Goal: Task Accomplishment & Management: Use online tool/utility

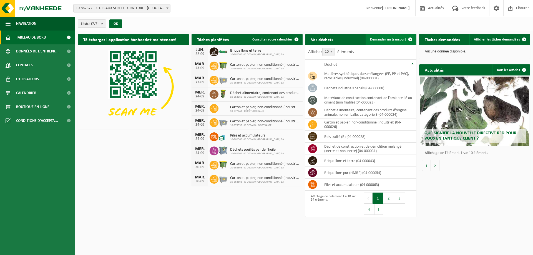
click at [392, 38] on span "Demander un transport" at bounding box center [388, 40] width 36 height 4
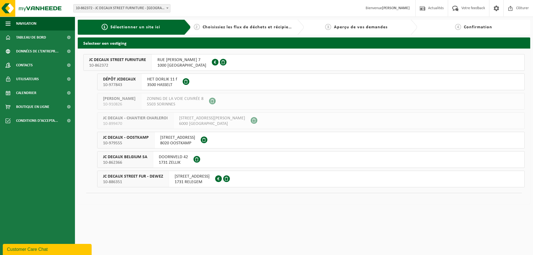
click at [119, 179] on span "JC DECAUX STREET FUR - DEWEZ" at bounding box center [133, 177] width 60 height 6
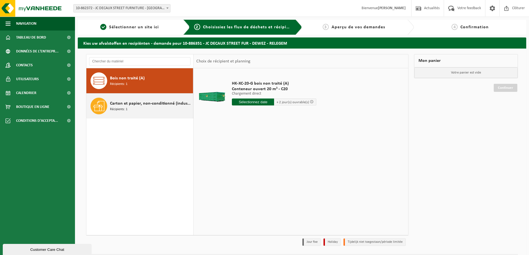
click at [139, 103] on span "Carton et papier, non-conditionné (industriel)" at bounding box center [151, 103] width 82 height 7
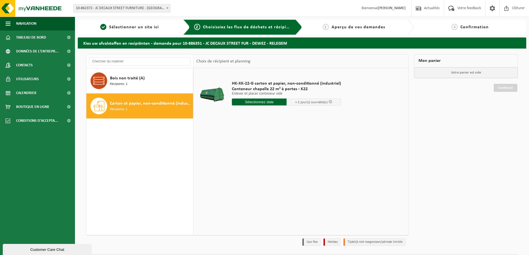
click at [253, 100] on input "text" at bounding box center [259, 102] width 55 height 7
click at [247, 159] on div "23" at bounding box center [247, 160] width 10 height 9
type input "à partir de [DATE]"
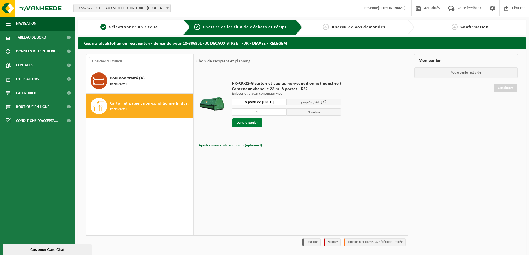
click at [243, 122] on button "Dans le panier" at bounding box center [247, 123] width 30 height 9
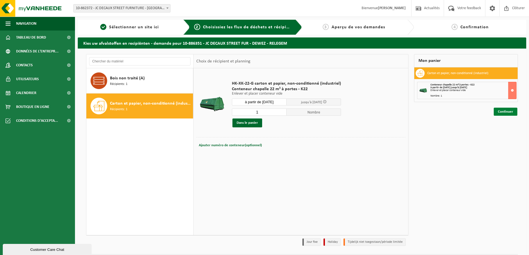
click at [508, 113] on link "Continuer" at bounding box center [506, 112] width 24 height 8
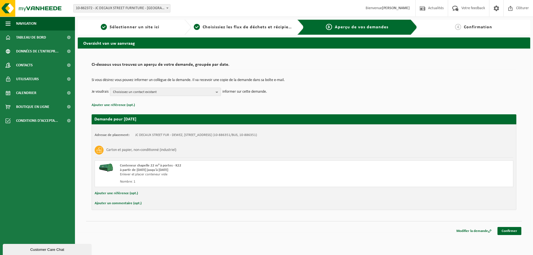
click at [507, 227] on div "Modifier la demande Confirmer" at bounding box center [304, 224] width 436 height 6
click at [506, 228] on link "Confirmer" at bounding box center [510, 231] width 24 height 8
